Goal: Task Accomplishment & Management: Complete application form

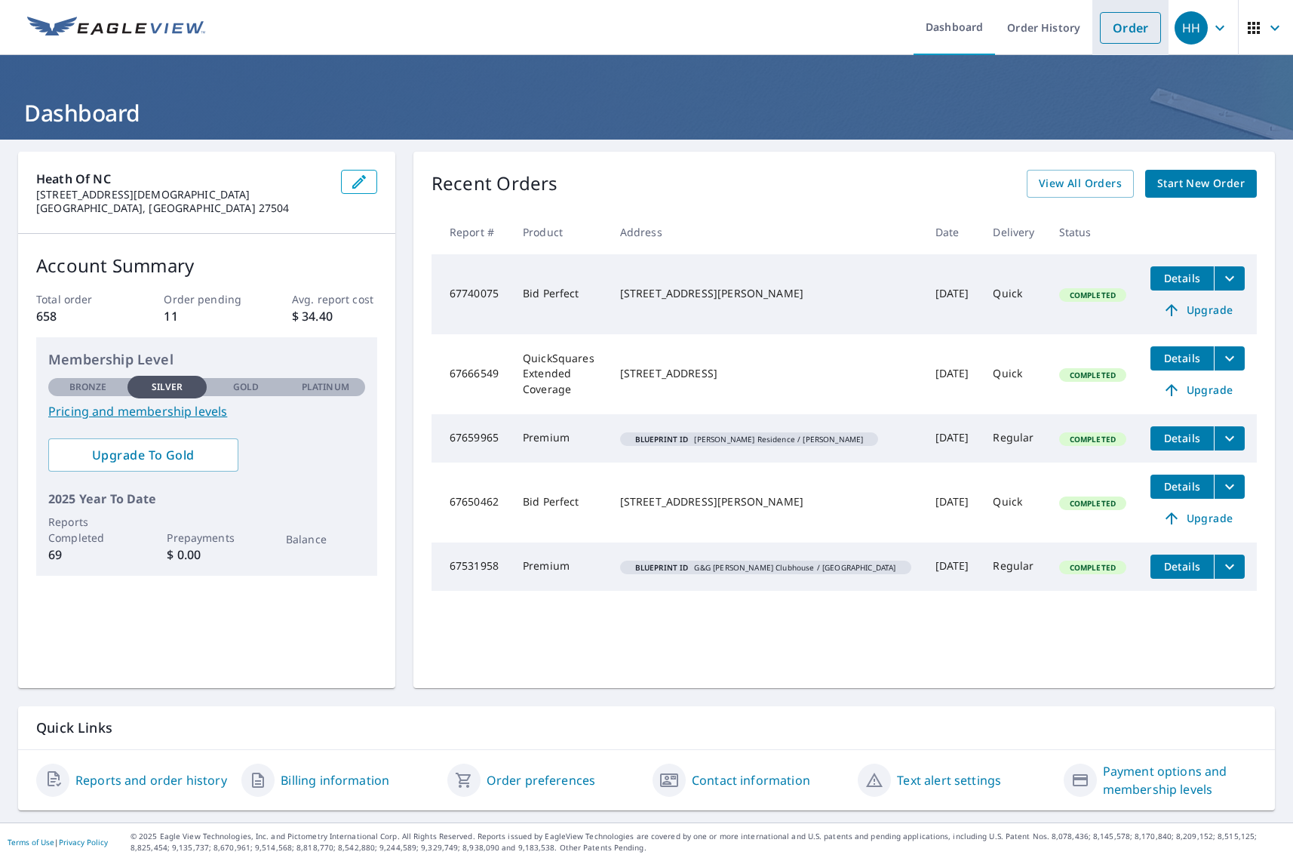
click at [1120, 30] on link "Order" at bounding box center [1130, 28] width 61 height 32
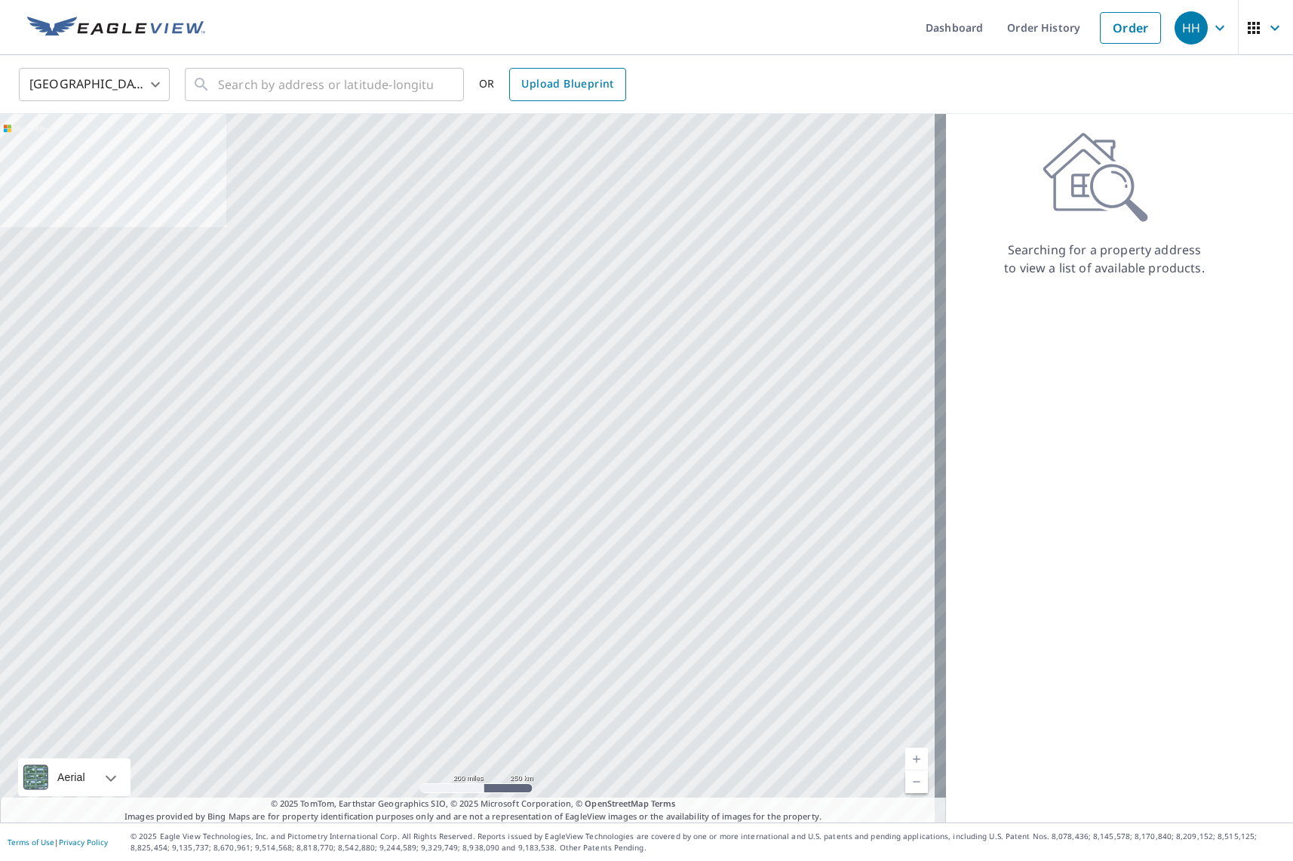
click at [536, 83] on span "Upload Blueprint" at bounding box center [567, 84] width 92 height 19
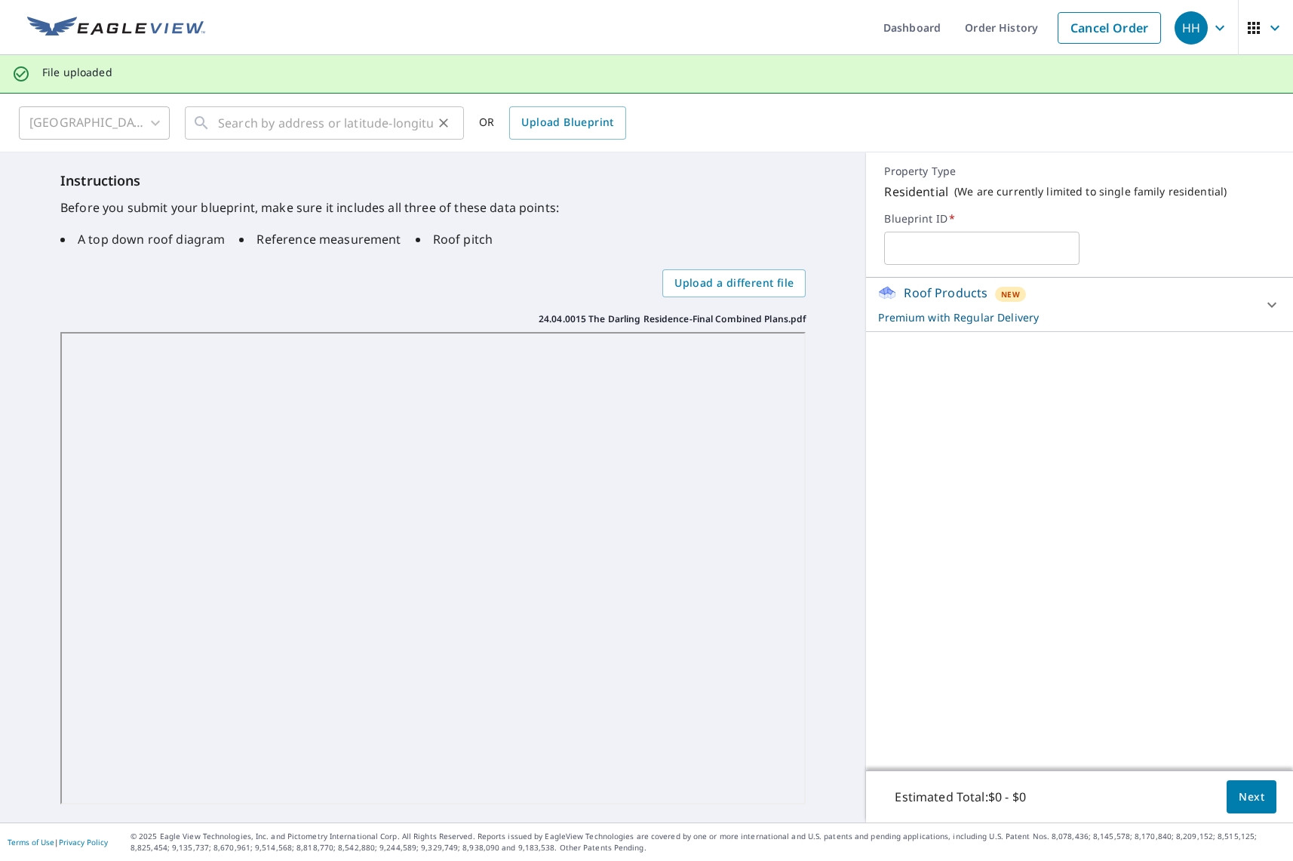
click at [435, 130] on div at bounding box center [443, 122] width 20 height 21
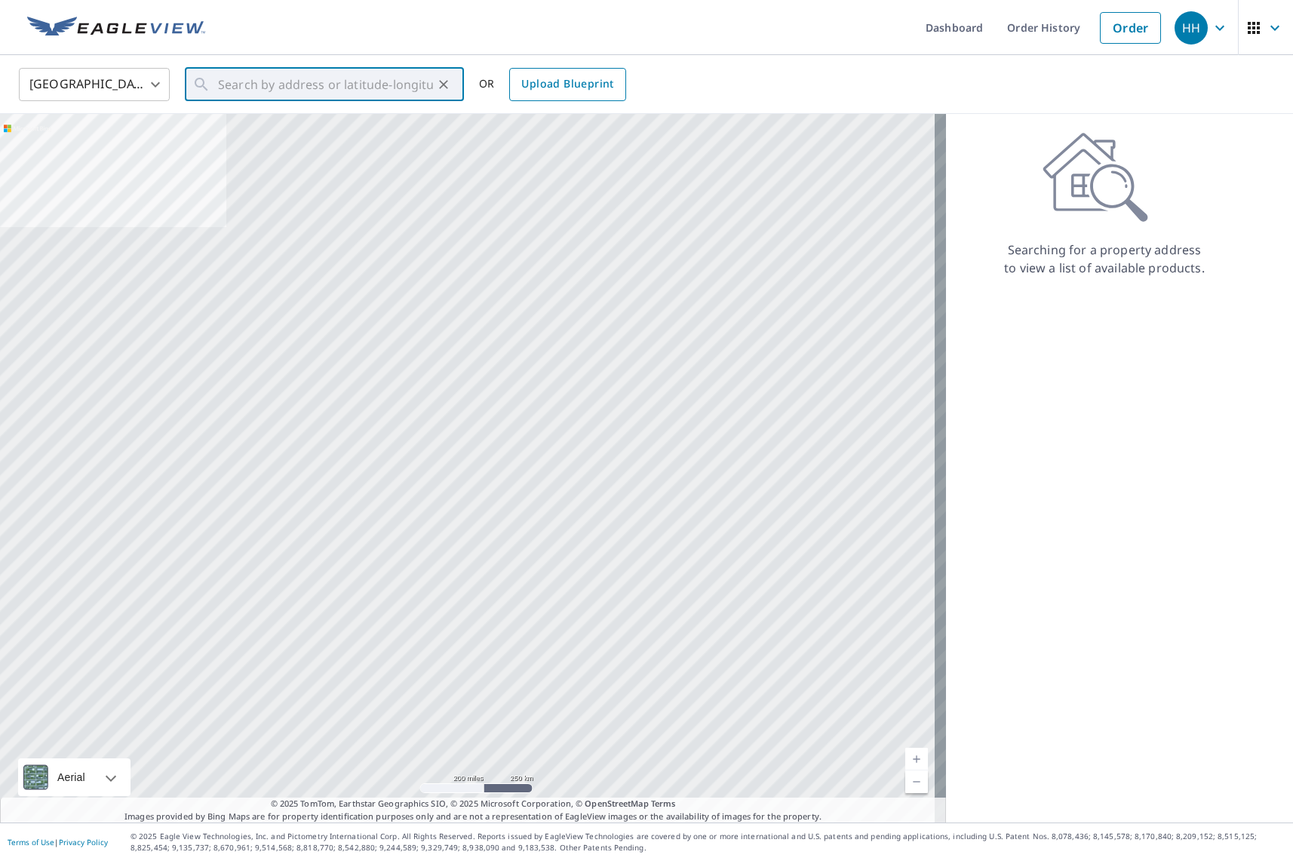
scroll to position [0, 1]
click at [533, 89] on span "Upload Blueprint" at bounding box center [567, 84] width 92 height 19
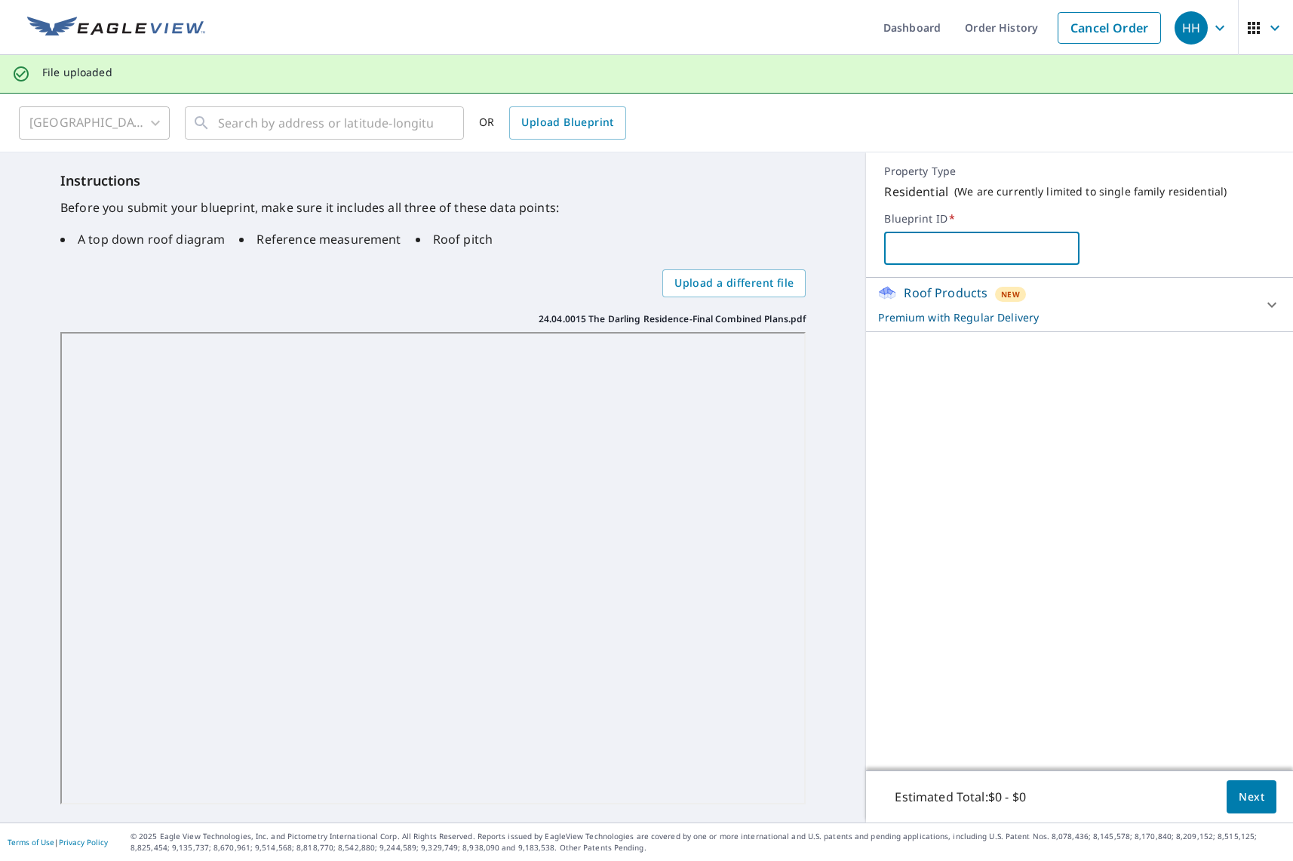
click at [954, 232] on input "text" at bounding box center [981, 248] width 195 height 42
type input "Lot 7 Sanctuary Lake [PERSON_NAME] / [PERSON_NAME]"
click at [1242, 798] on span "Next" at bounding box center [1252, 797] width 26 height 19
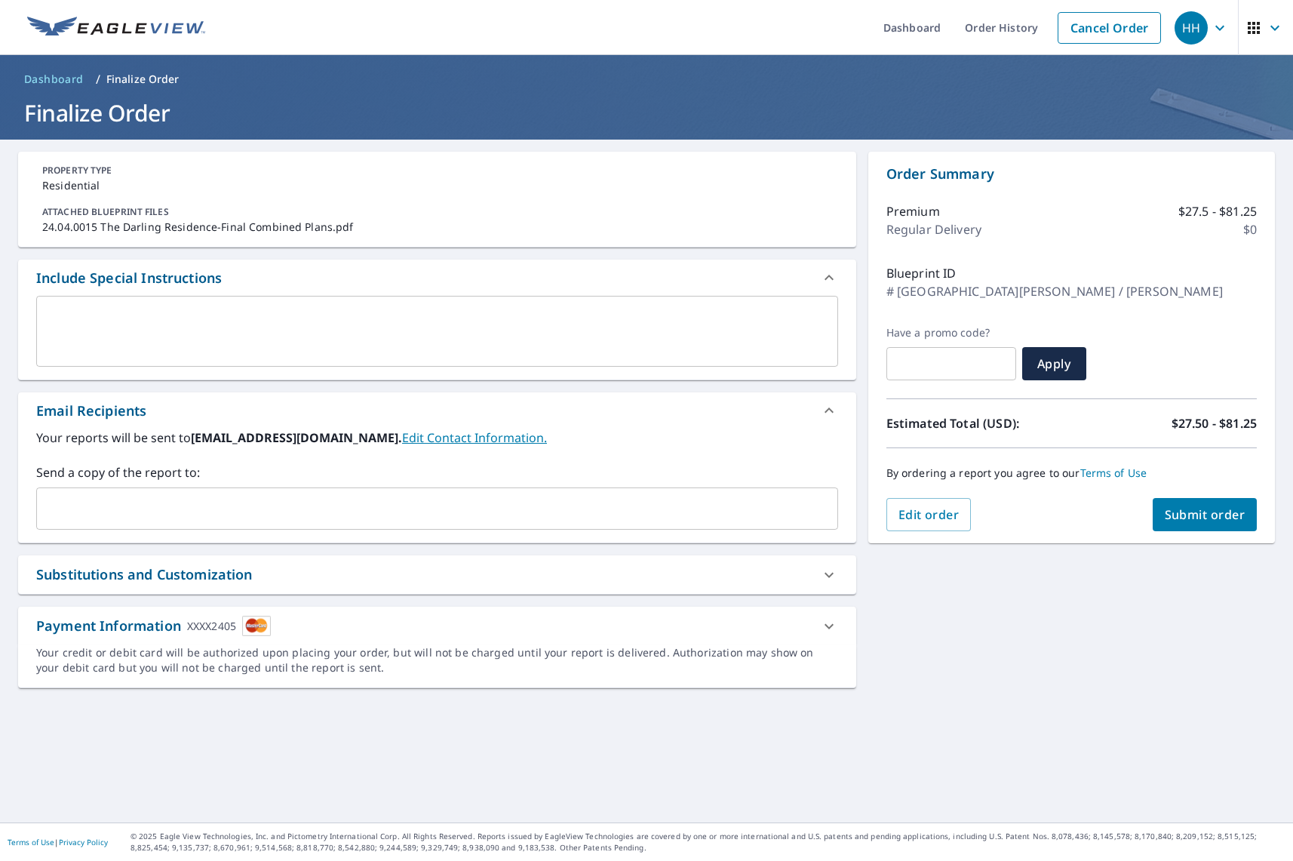
drag, startPoint x: 1176, startPoint y: 582, endPoint x: 1177, endPoint y: 573, distance: 9.1
click at [1176, 582] on div "**********" at bounding box center [646, 481] width 1293 height 683
click at [1189, 525] on button "Submit order" at bounding box center [1205, 514] width 105 height 33
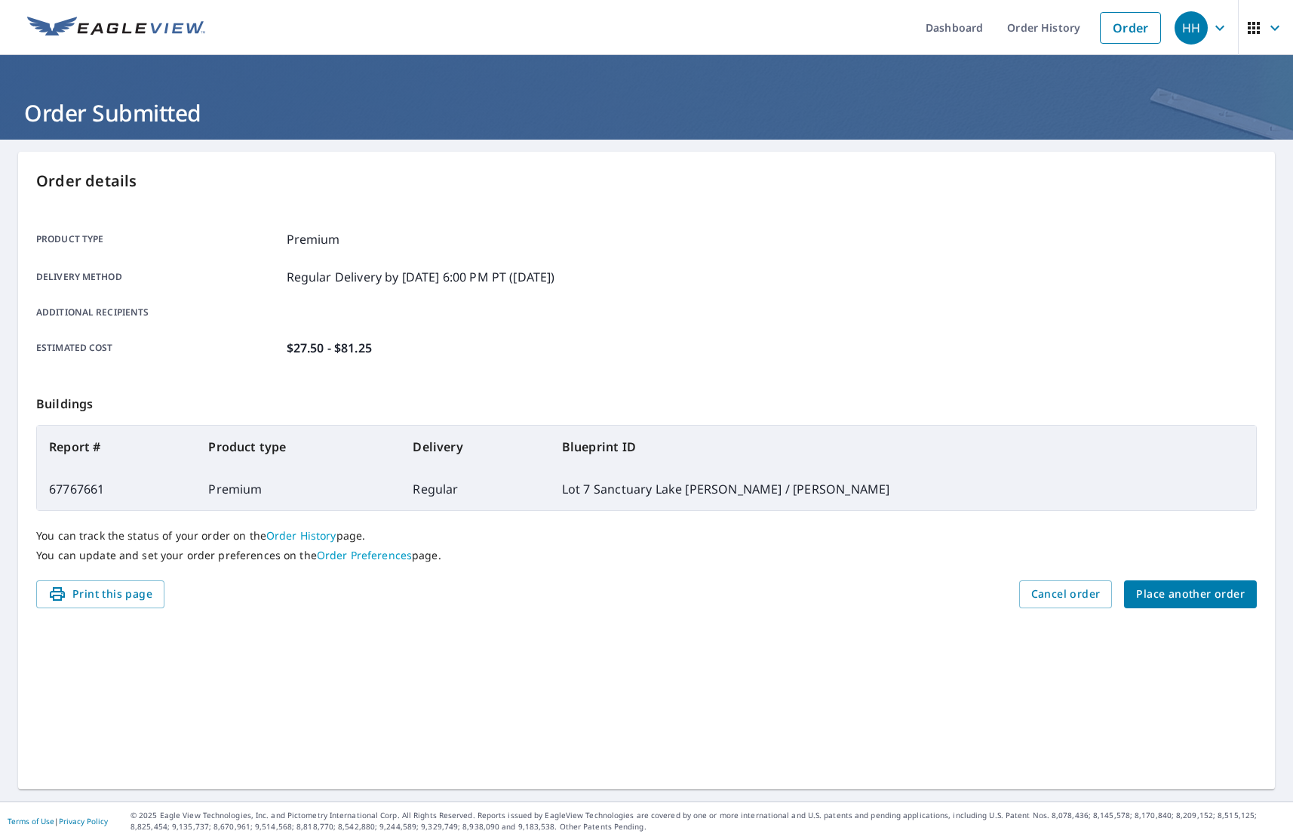
click at [1211, 36] on icon "button" at bounding box center [1220, 28] width 18 height 18
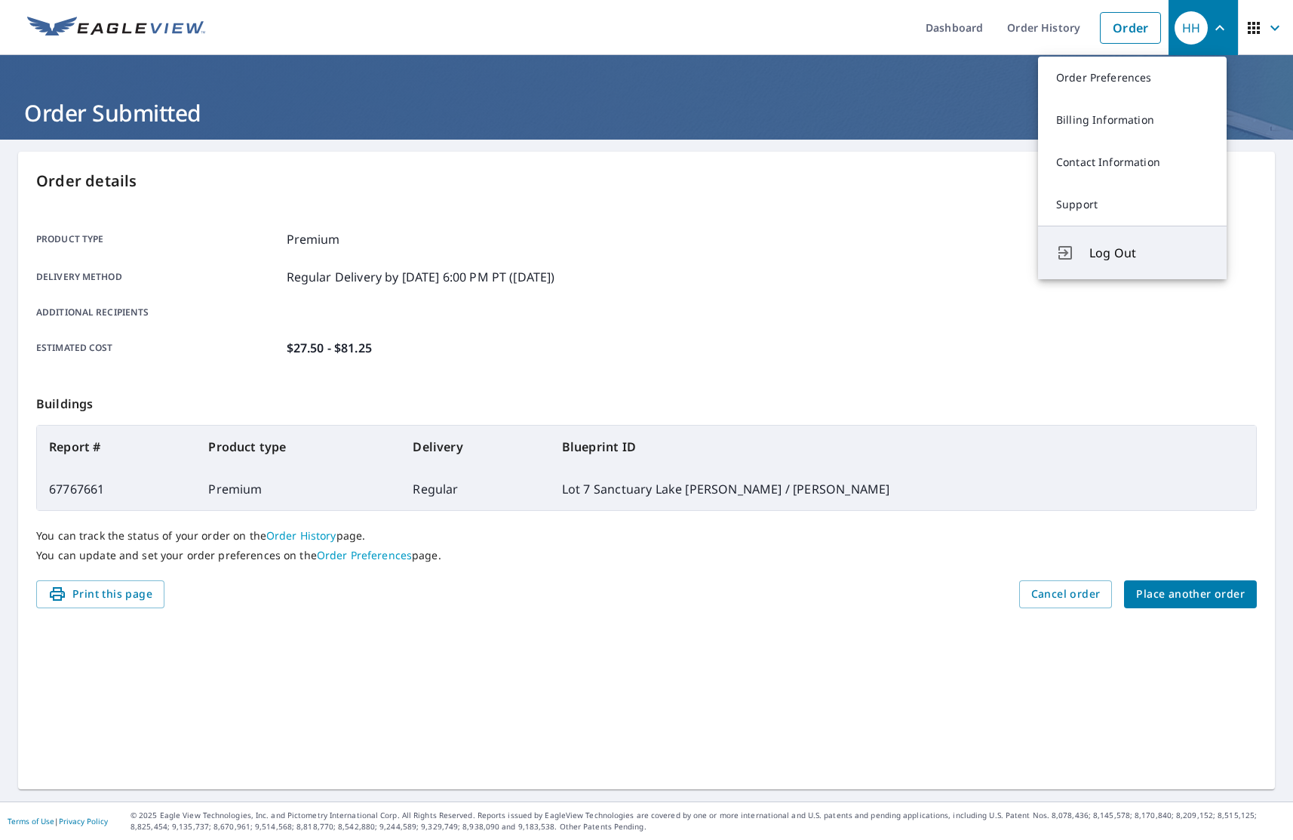
click at [1129, 260] on span "Log Out" at bounding box center [1148, 253] width 119 height 18
